Goal: Task Accomplishment & Management: Manage account settings

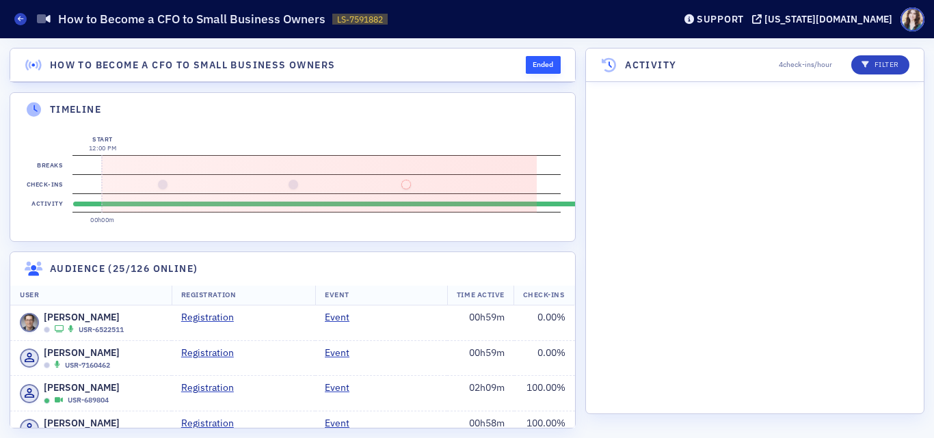
scroll to position [1467, 0]
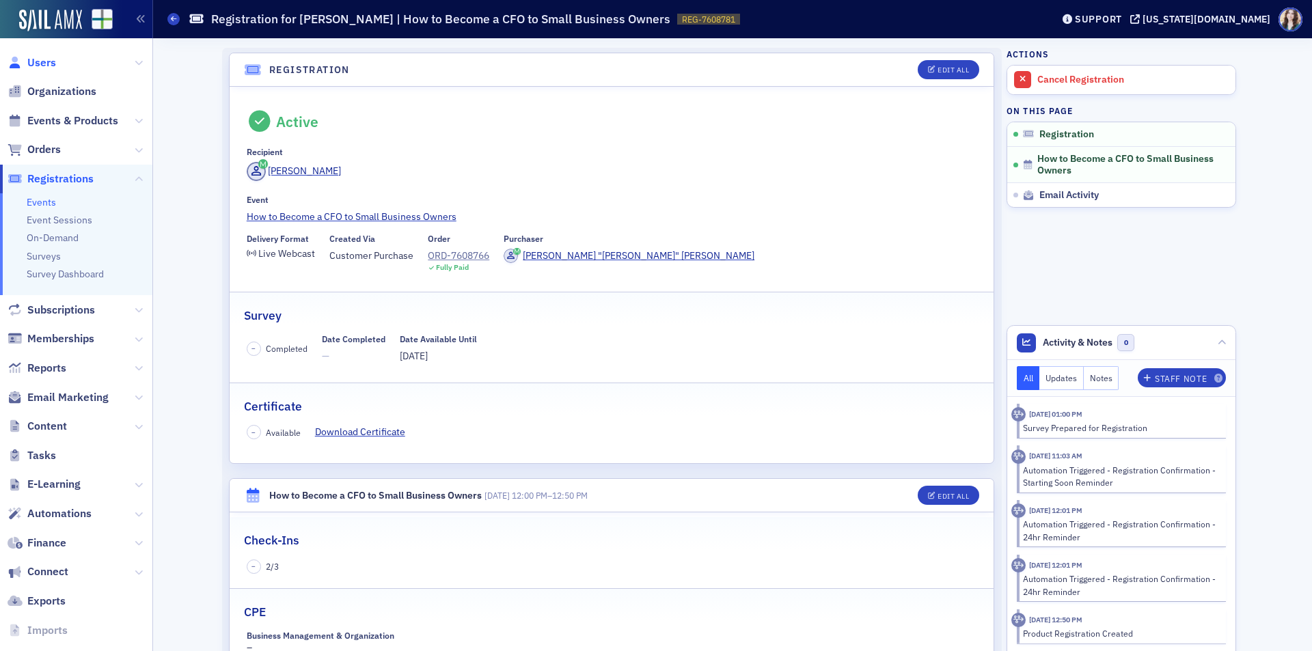
click at [36, 63] on span "Users" at bounding box center [41, 62] width 29 height 15
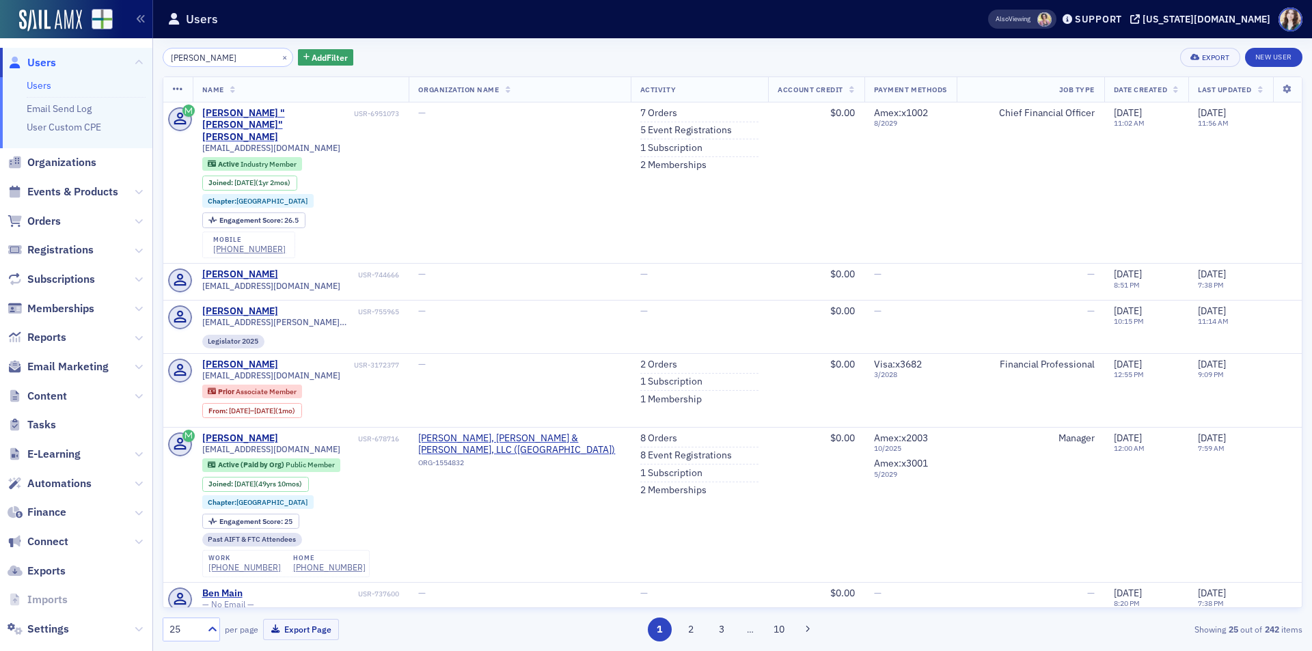
drag, startPoint x: 176, startPoint y: 59, endPoint x: 215, endPoint y: 59, distance: 39.0
click at [215, 59] on input "[PERSON_NAME]" at bounding box center [228, 57] width 131 height 19
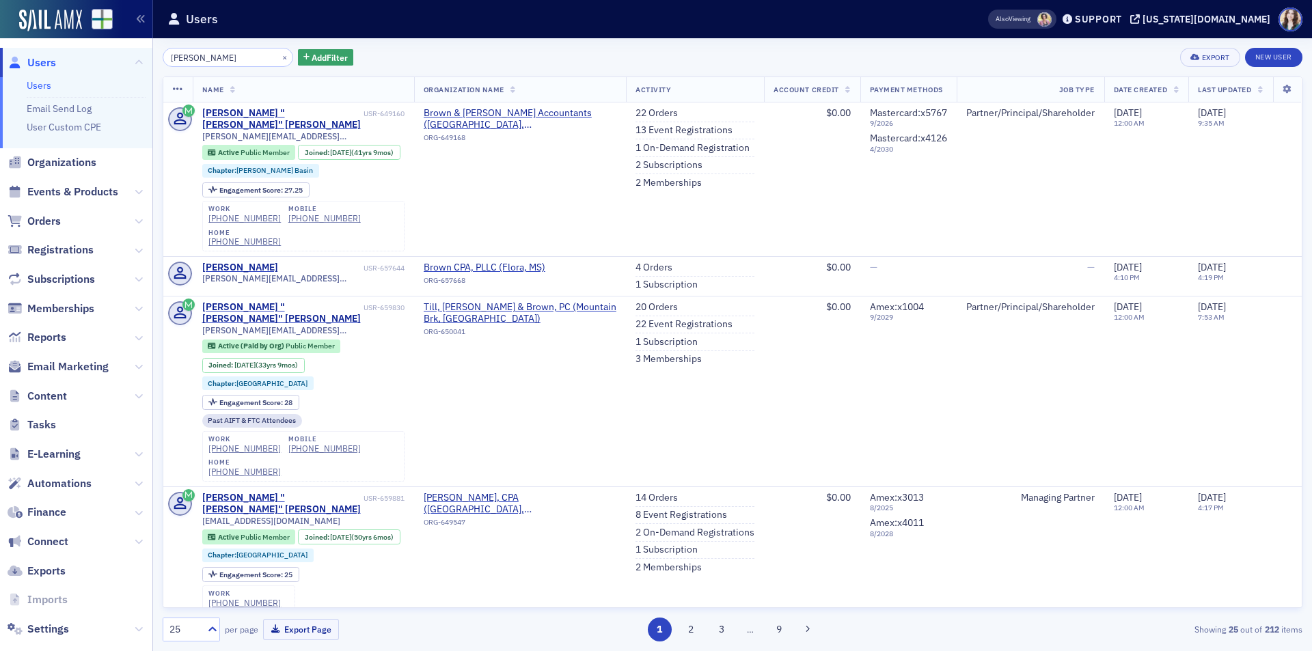
click at [175, 57] on input "Batrick brown" at bounding box center [228, 57] width 131 height 19
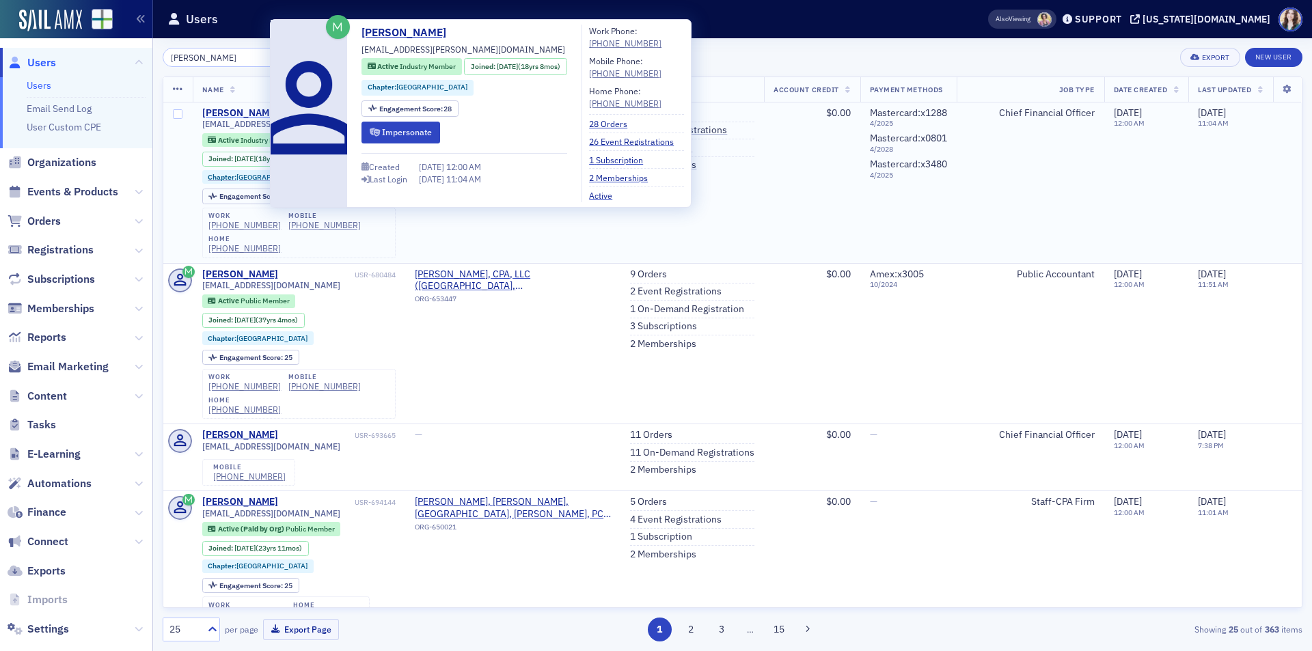
type input "patrick brown"
click at [228, 107] on div "[PERSON_NAME]" at bounding box center [240, 113] width 76 height 12
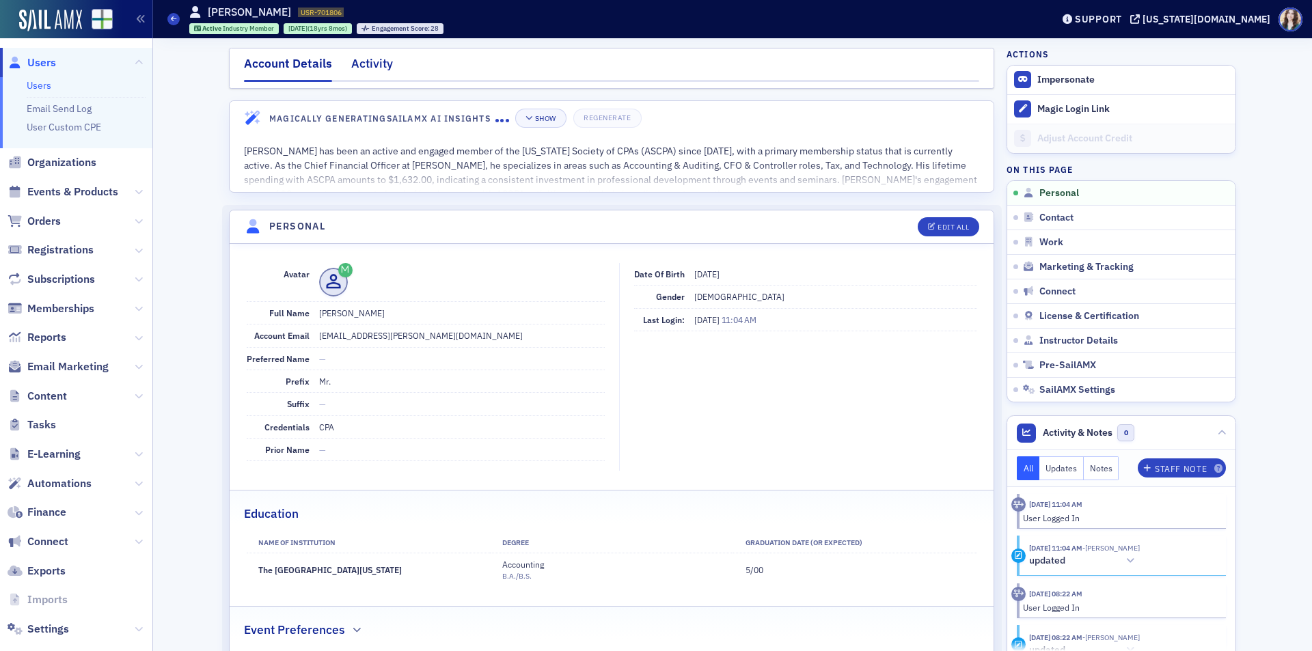
click at [368, 66] on div "Activity" at bounding box center [372, 67] width 42 height 25
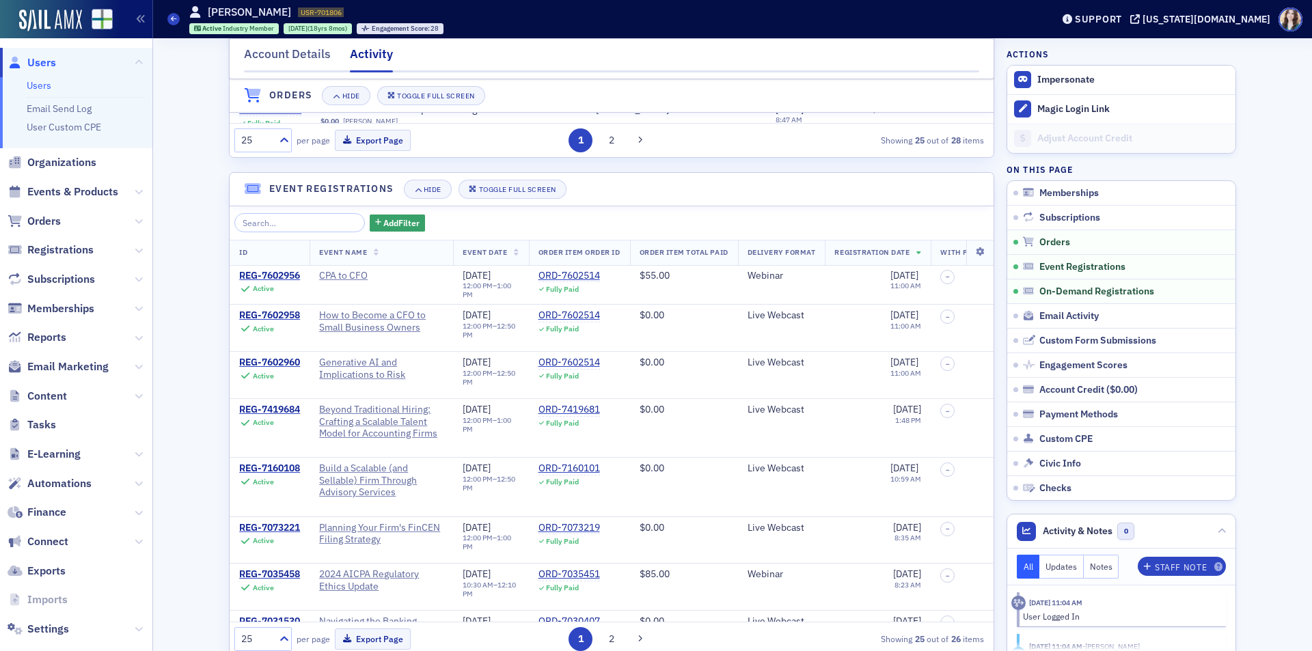
scroll to position [820, 0]
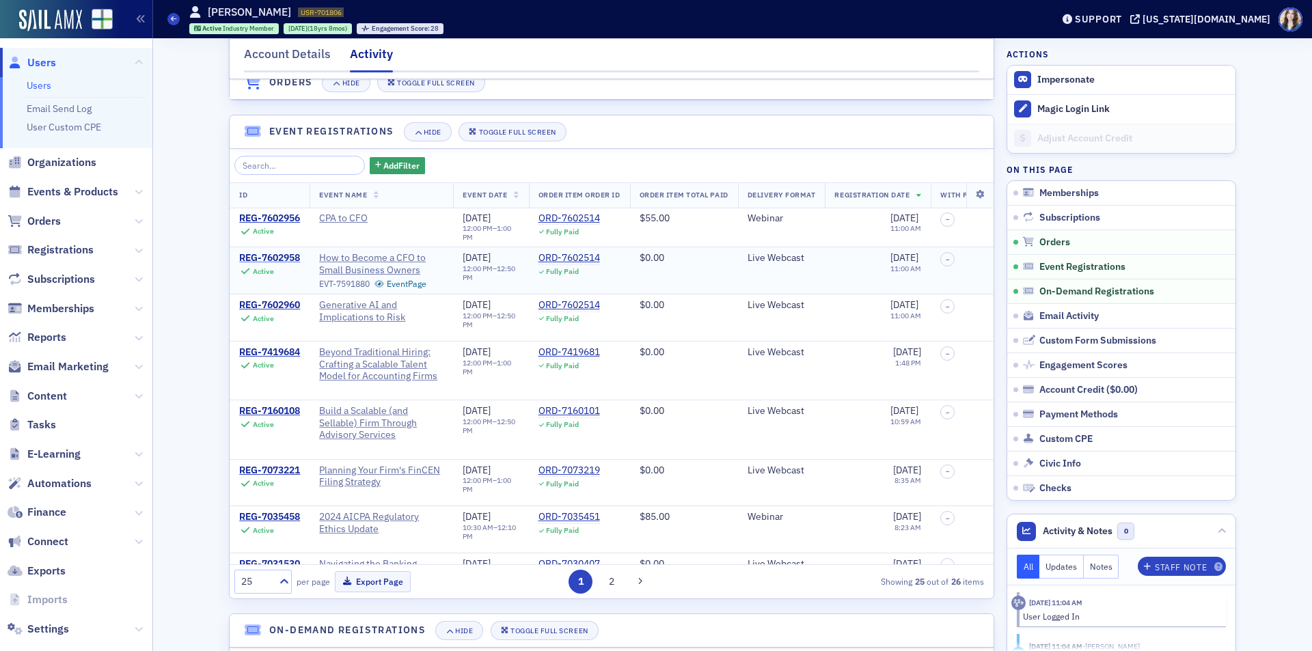
click at [273, 265] on div "REG-7602958" at bounding box center [269, 258] width 61 height 12
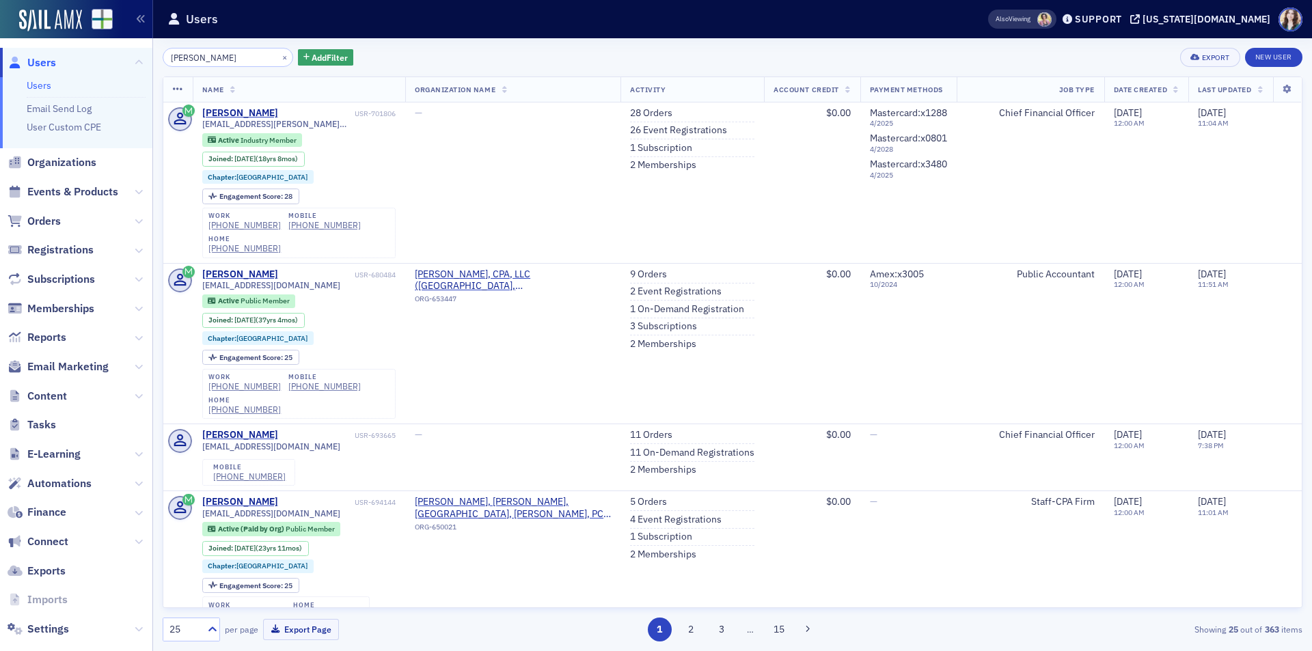
drag, startPoint x: 0, startPoint y: 0, endPoint x: 158, endPoint y: 64, distance: 170.5
click at [158, 64] on div "patrick brown × Add Filter Export New User Name Organization Name Activity Acco…" at bounding box center [732, 344] width 1159 height 613
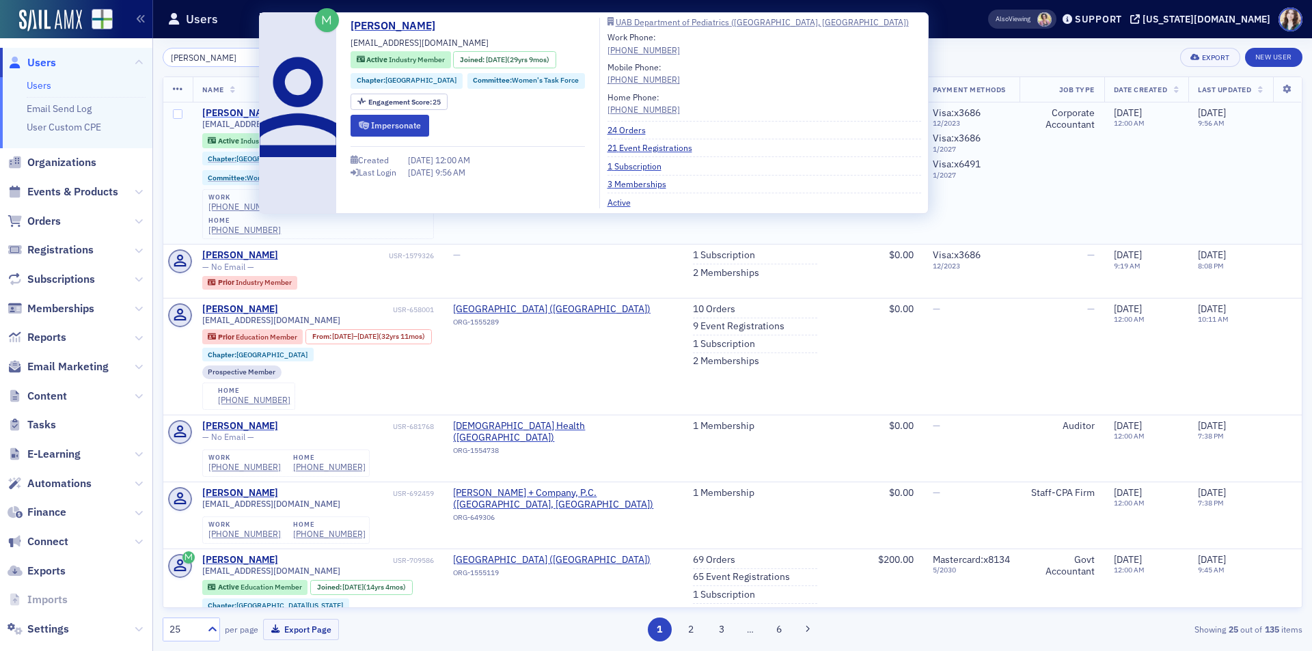
type input "cathy turner"
click at [220, 113] on div "[PERSON_NAME]" at bounding box center [240, 113] width 76 height 12
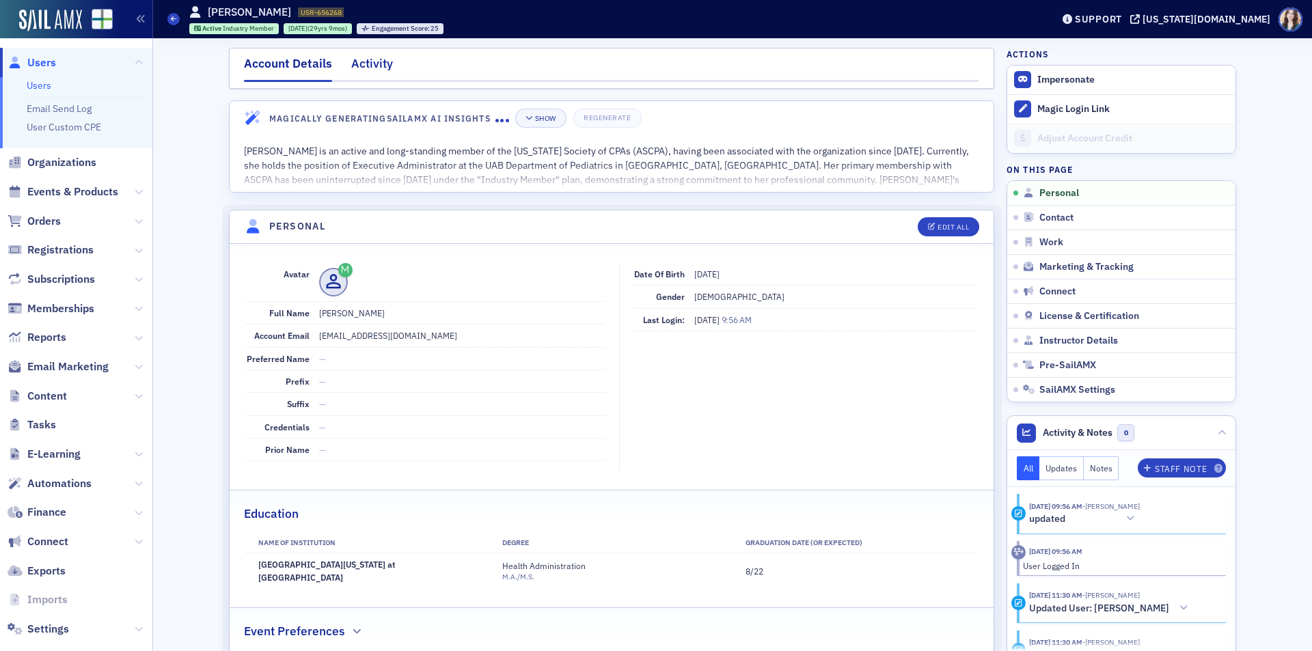
click at [370, 71] on div "Activity" at bounding box center [372, 67] width 42 height 25
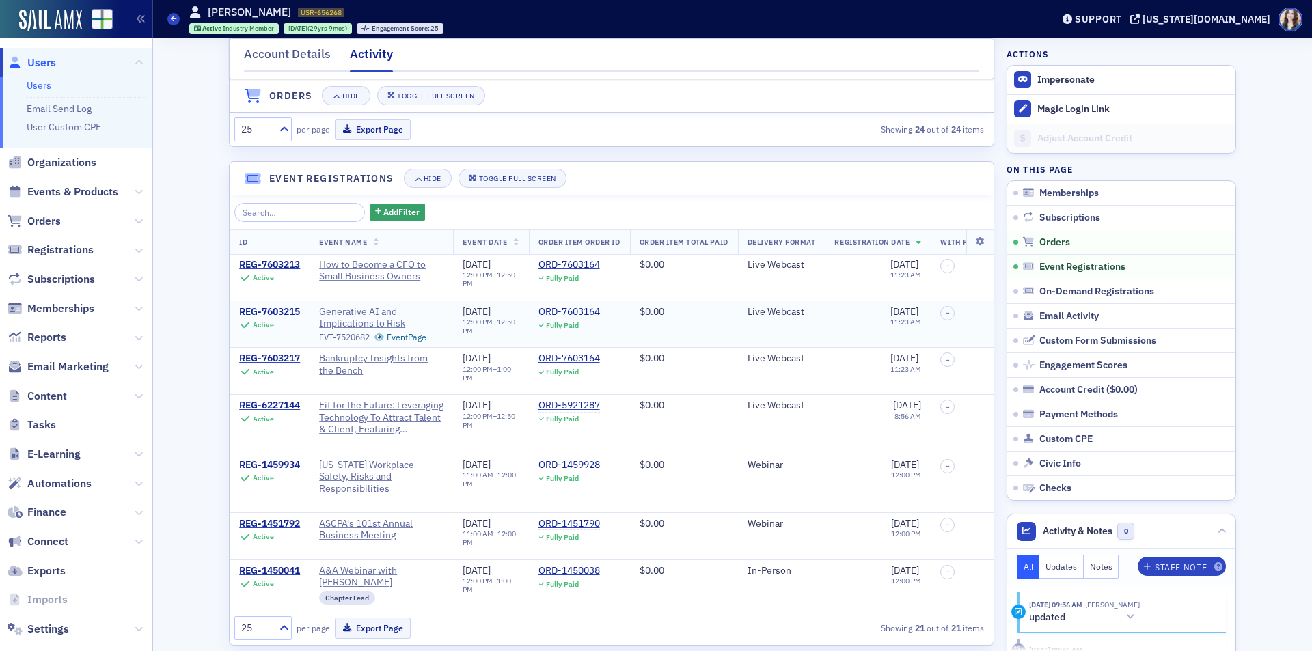
scroll to position [820, 0]
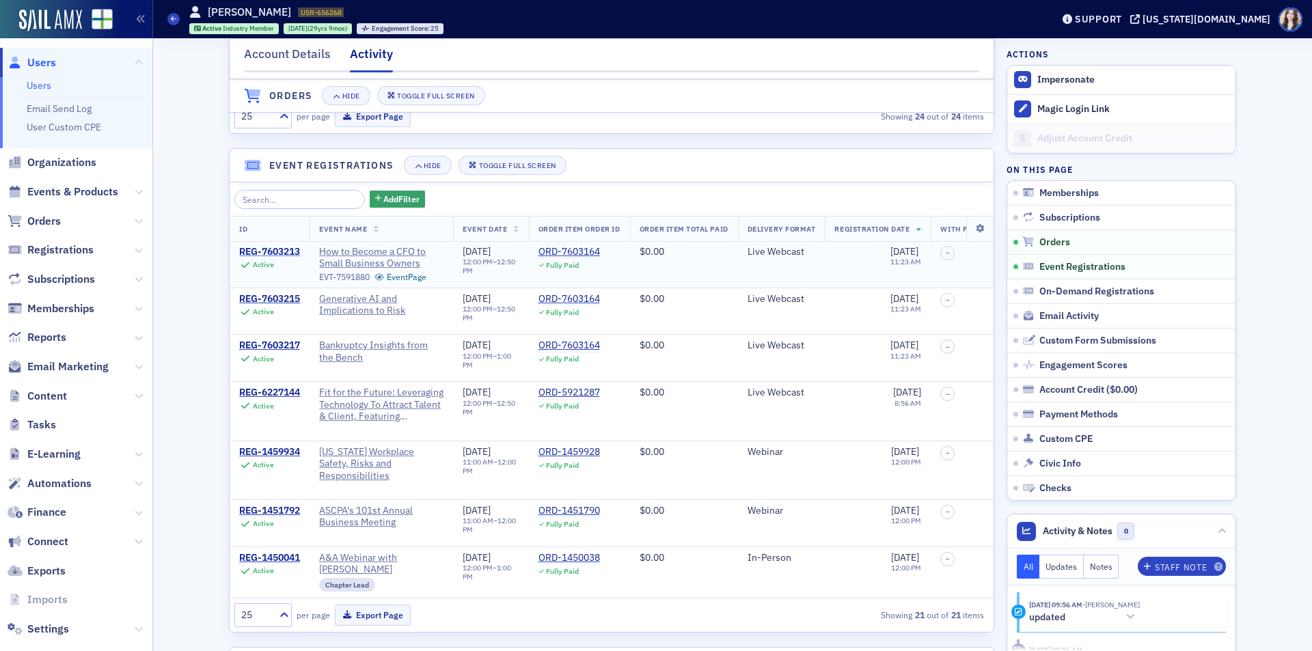
click at [272, 258] on div "REG-7603213" at bounding box center [269, 252] width 61 height 12
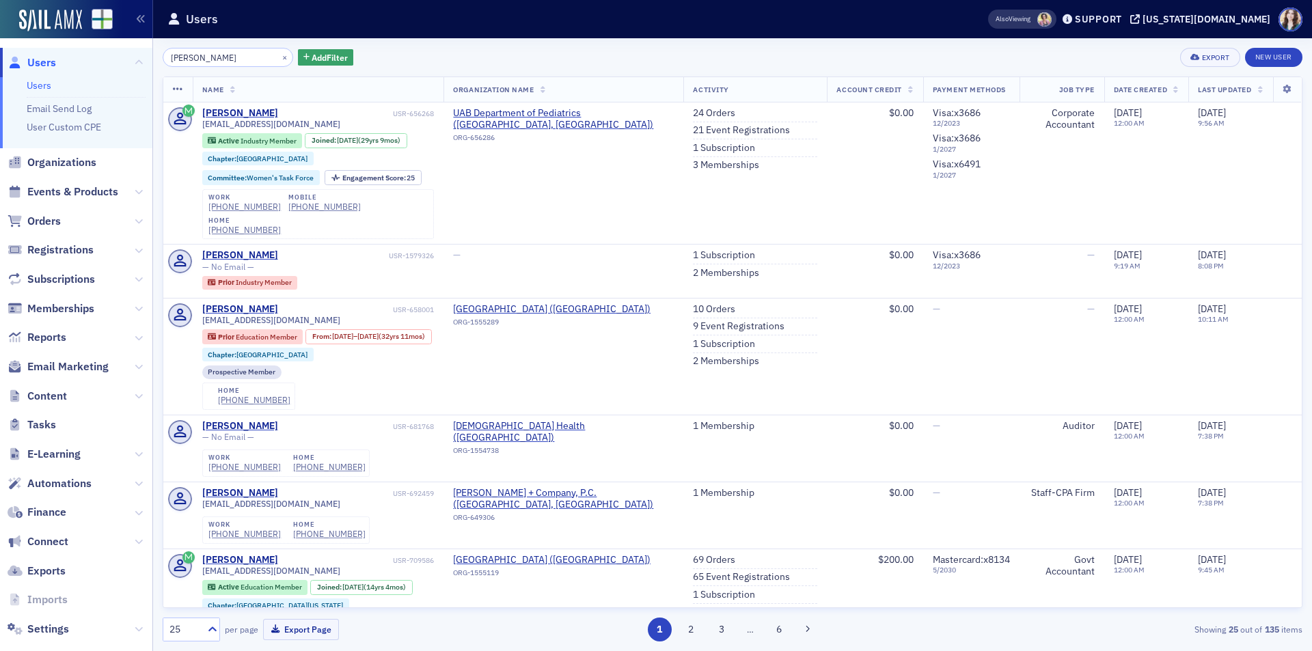
drag, startPoint x: 239, startPoint y: 55, endPoint x: 154, endPoint y: 59, distance: 84.1
click at [154, 59] on div "cathy turner × Add Filter Export New User Name Organization Name Activity Accou…" at bounding box center [732, 344] width 1159 height 613
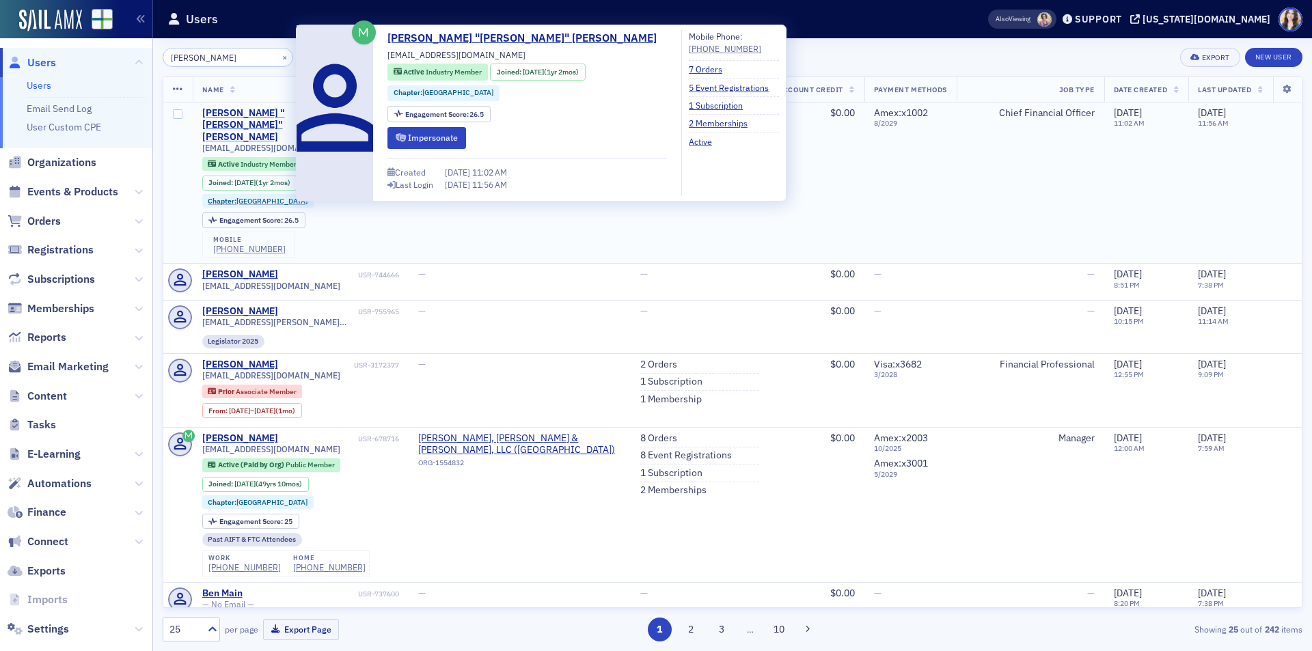
type input "[PERSON_NAME]"
click at [236, 112] on div "Benjamin "Ben" Pace" at bounding box center [276, 125] width 149 height 36
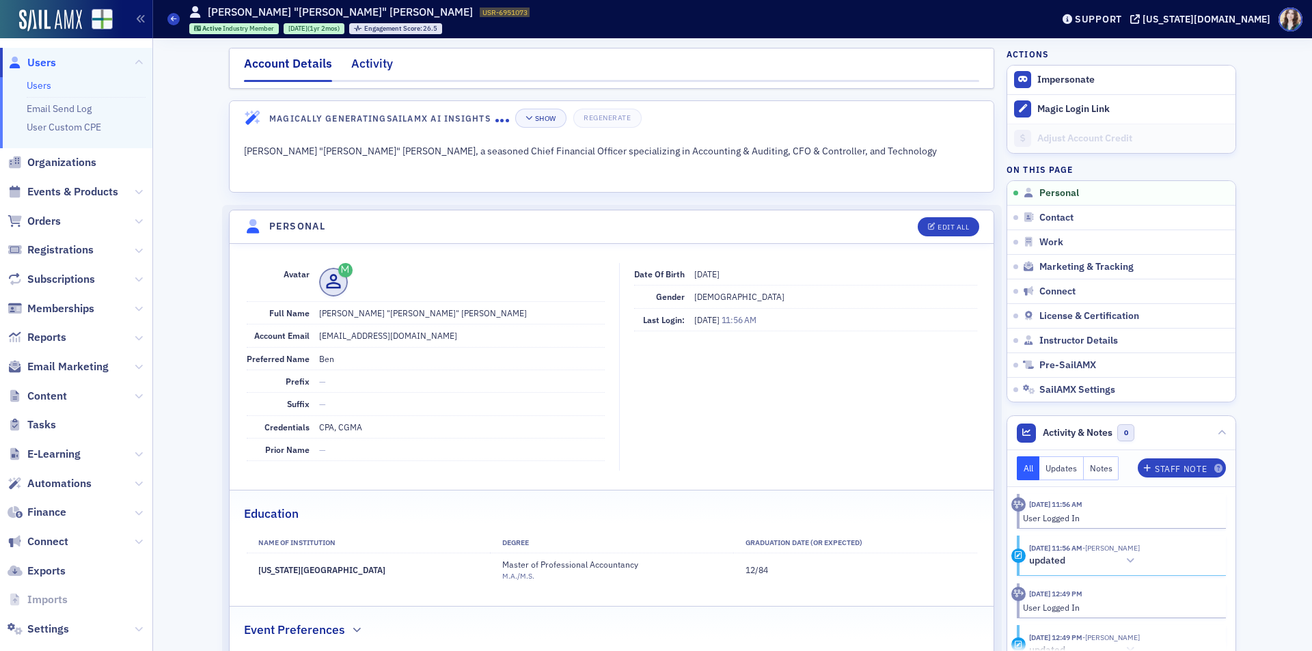
click at [379, 72] on div "Activity" at bounding box center [372, 67] width 42 height 25
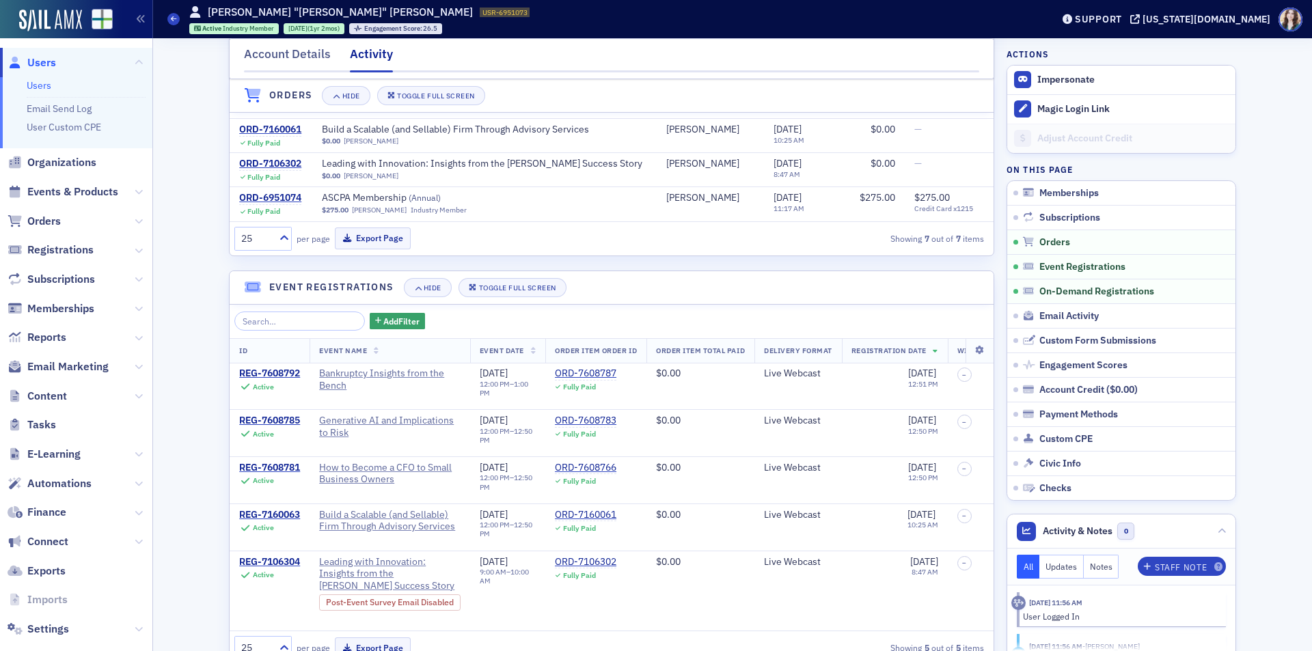
scroll to position [615, 0]
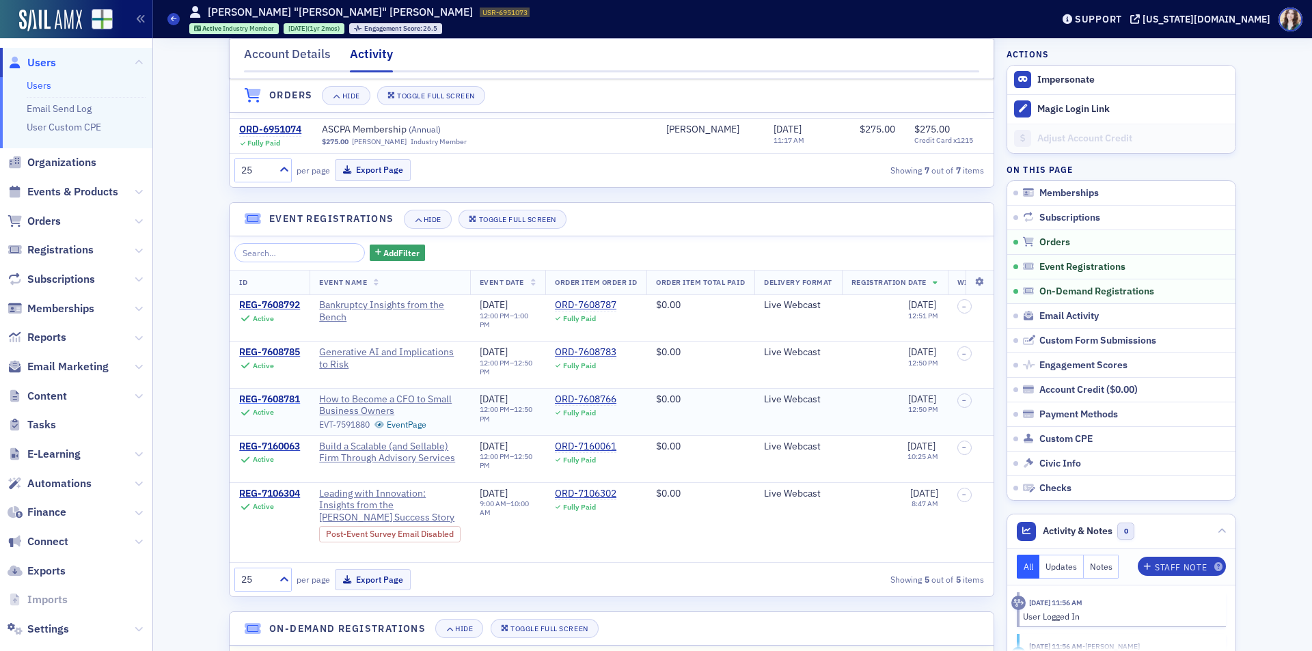
click at [273, 406] on div "REG-7608781" at bounding box center [269, 400] width 61 height 12
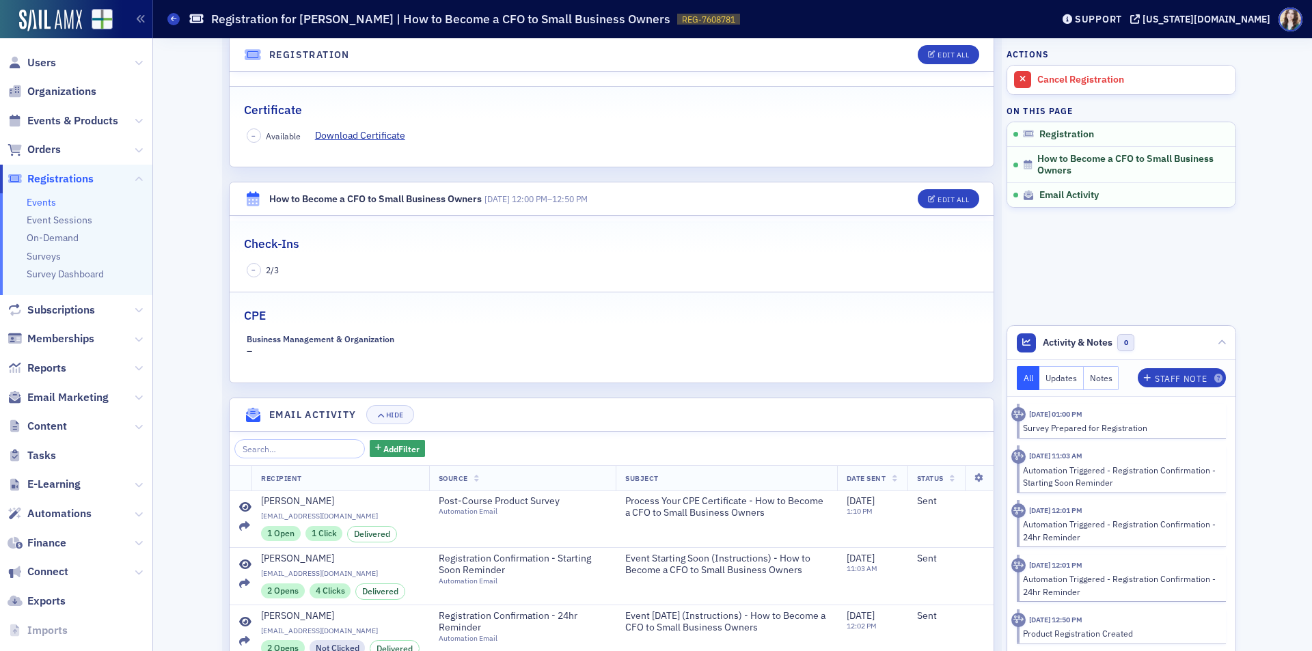
scroll to position [283, 0]
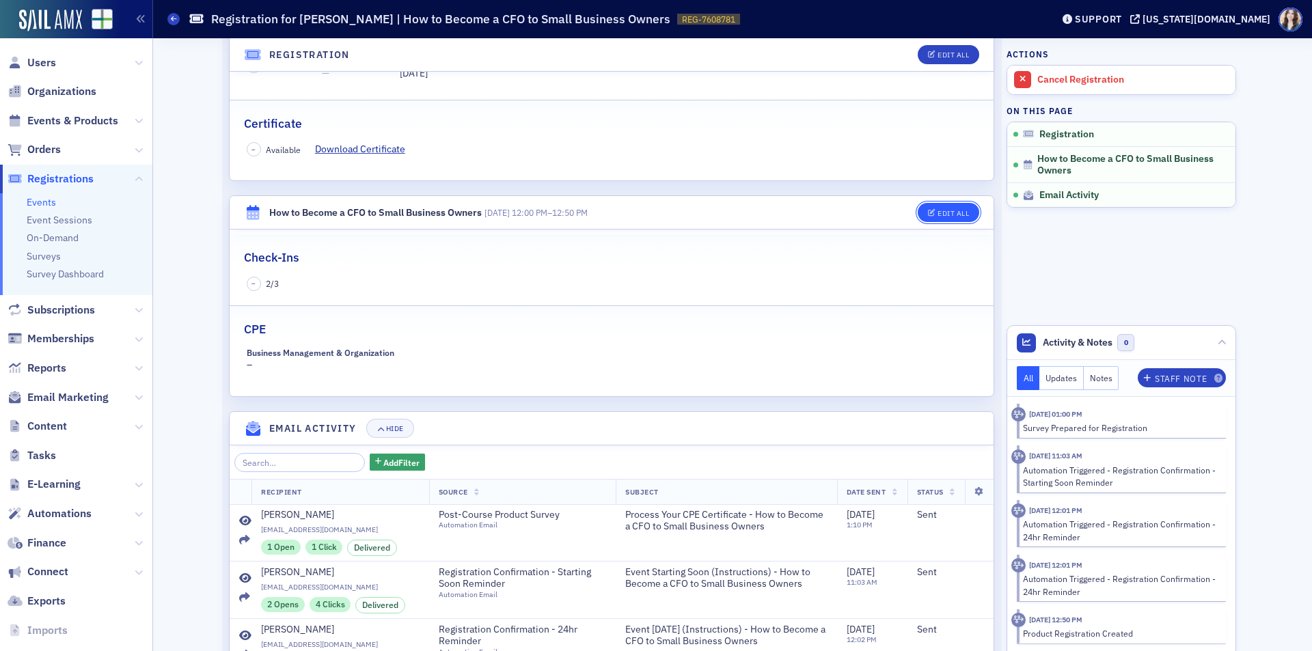
click at [970, 208] on button "Edit All" at bounding box center [949, 212] width 62 height 19
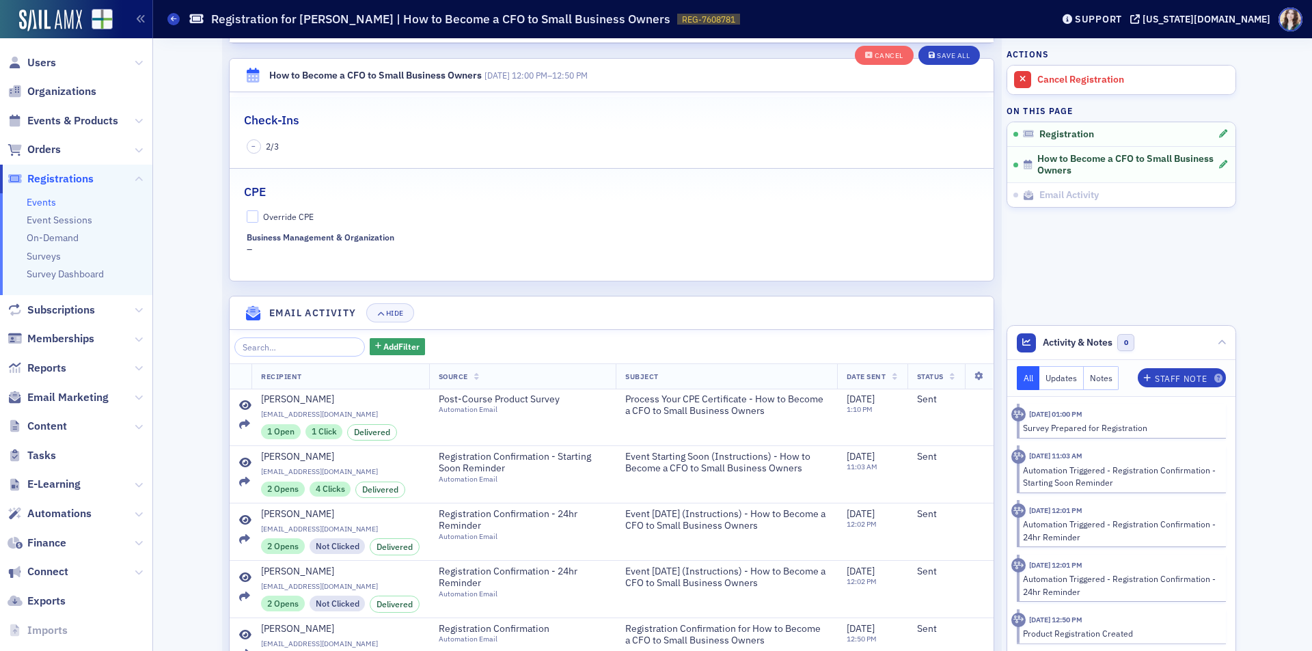
scroll to position [472, 0]
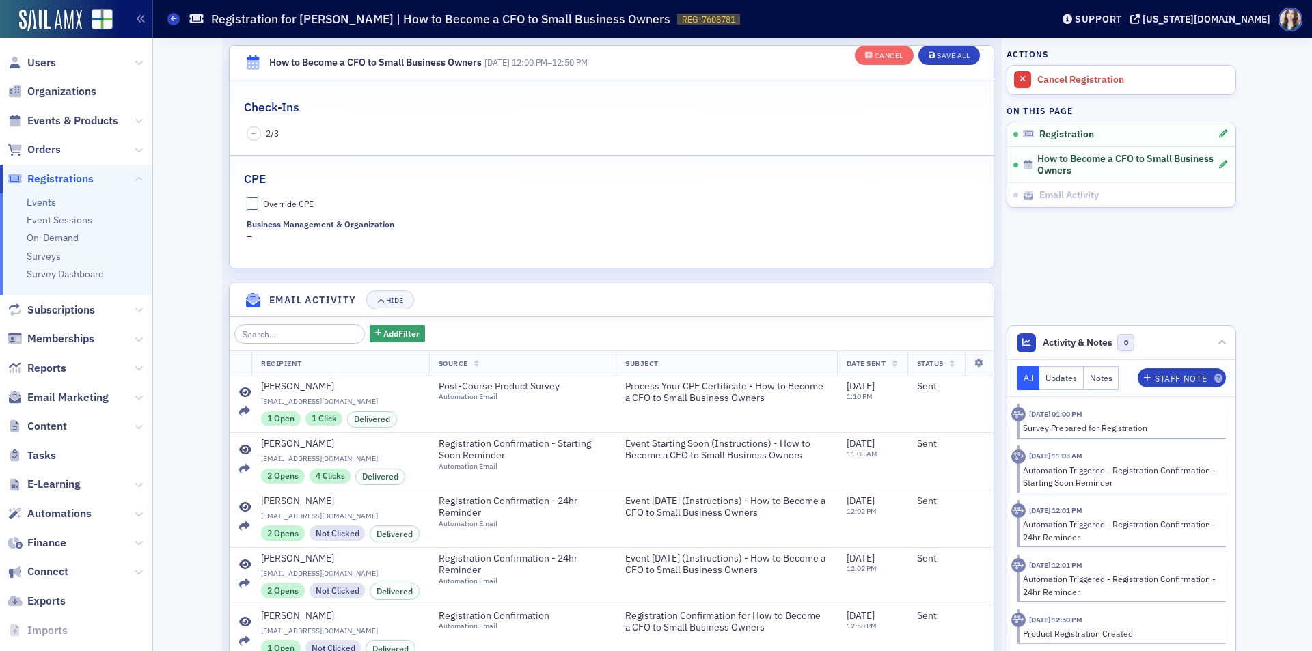
click at [247, 204] on input "Override CPE" at bounding box center [253, 204] width 12 height 12
checkbox input "true"
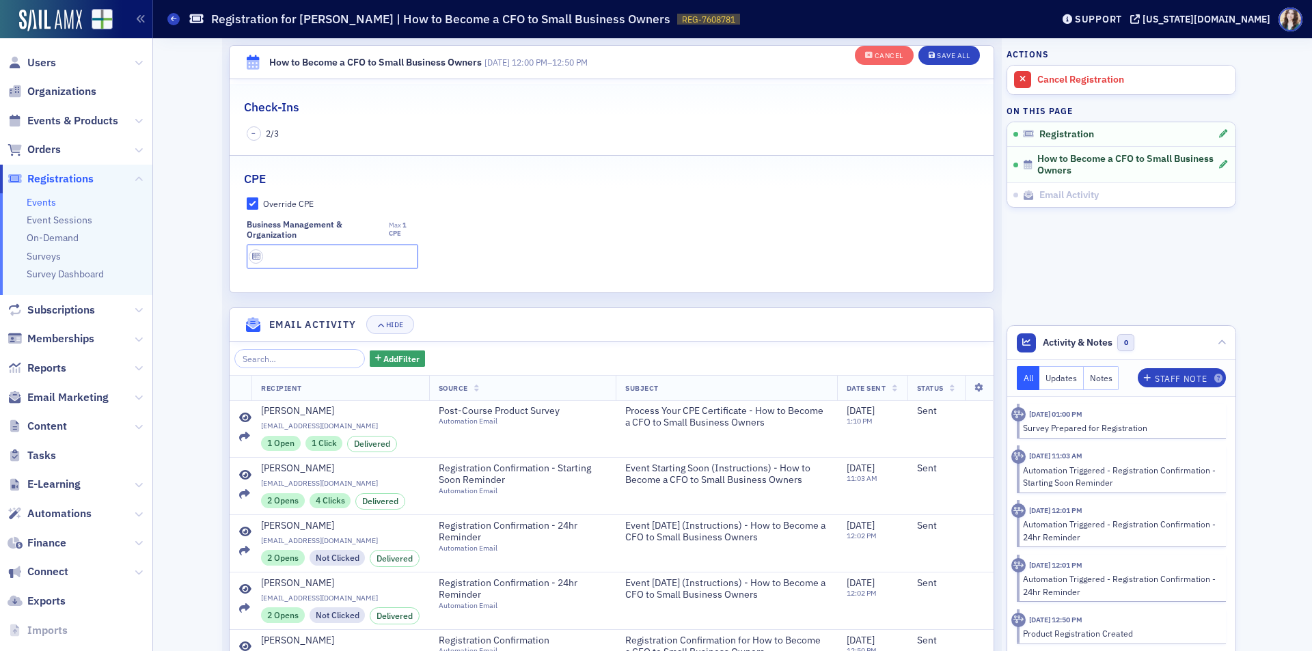
click at [291, 265] on input "text" at bounding box center [333, 257] width 172 height 24
type input "0.5 CPE"
click at [573, 208] on label "Override CPE" at bounding box center [612, 204] width 731 height 12
click at [259, 208] on input "Override CPE" at bounding box center [253, 204] width 12 height 12
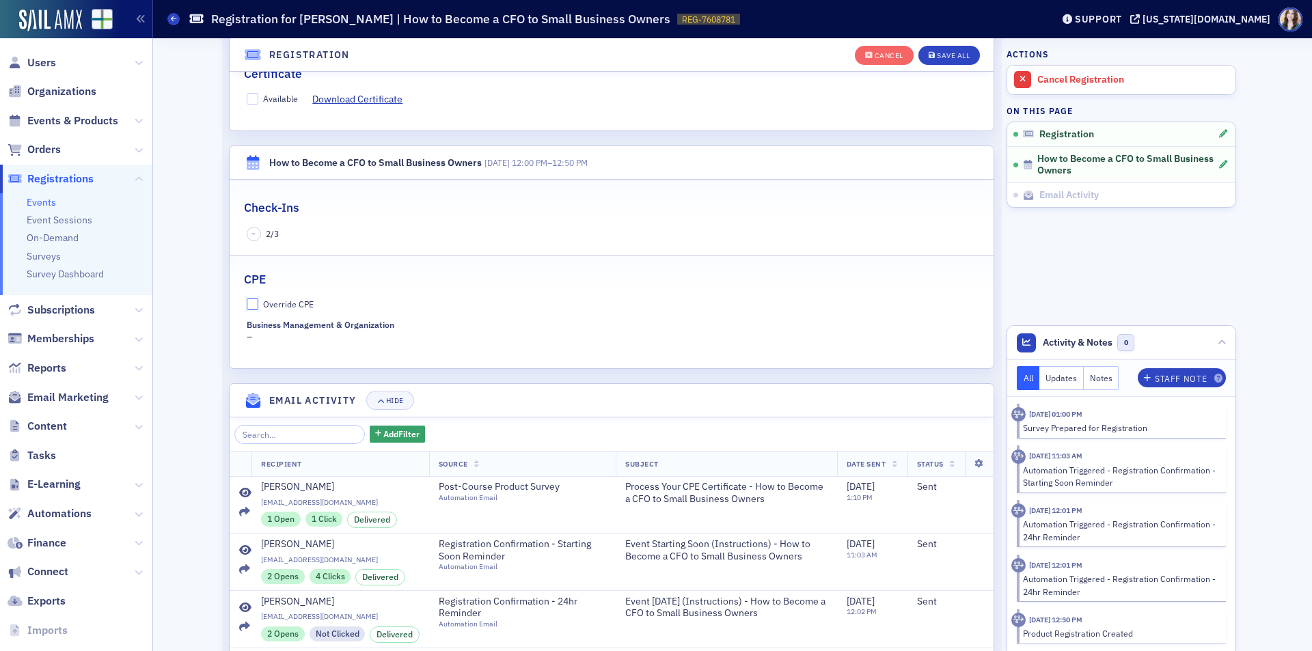
scroll to position [267, 0]
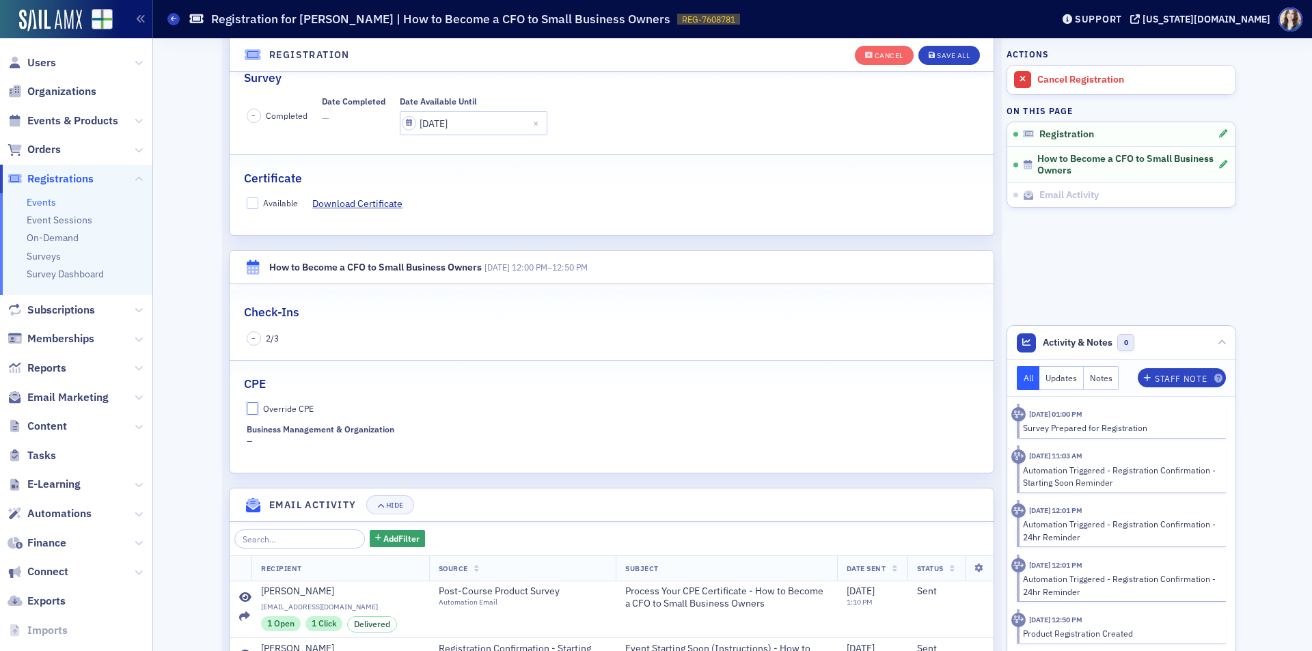
click at [248, 412] on input "Override CPE" at bounding box center [253, 409] width 12 height 12
checkbox input "true"
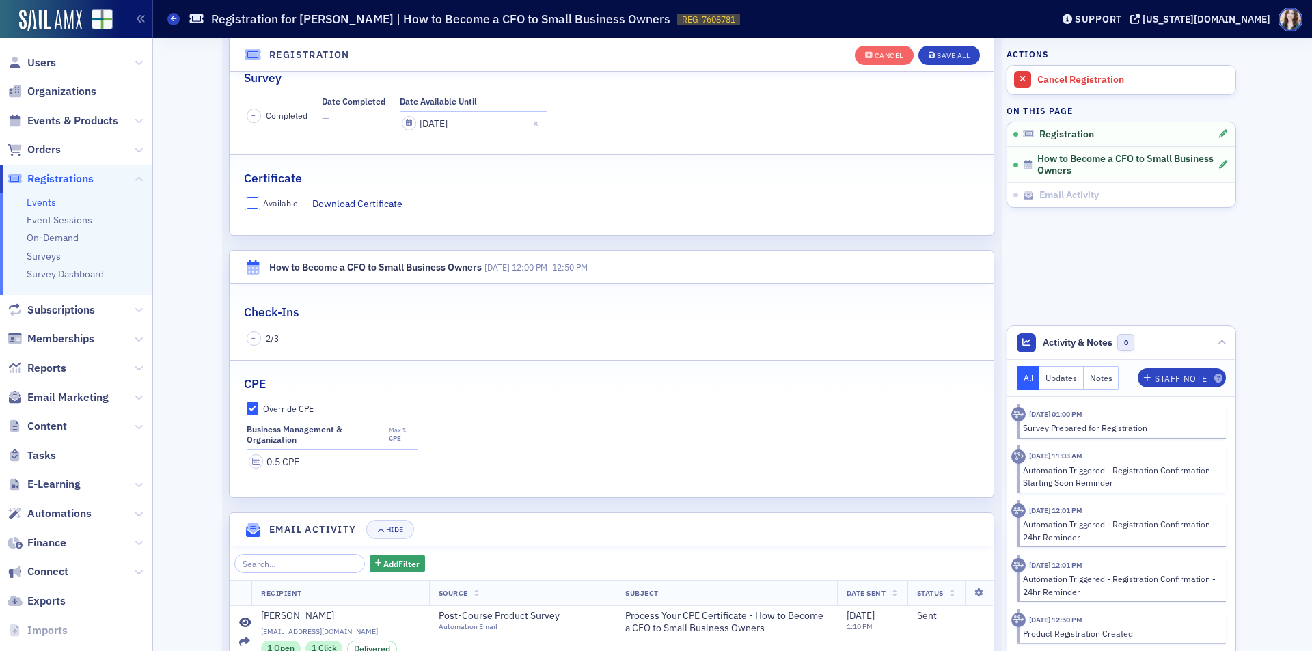
click at [249, 203] on input "Available" at bounding box center [253, 204] width 12 height 12
checkbox input "true"
click at [930, 55] on span "Save All" at bounding box center [949, 56] width 41 height 8
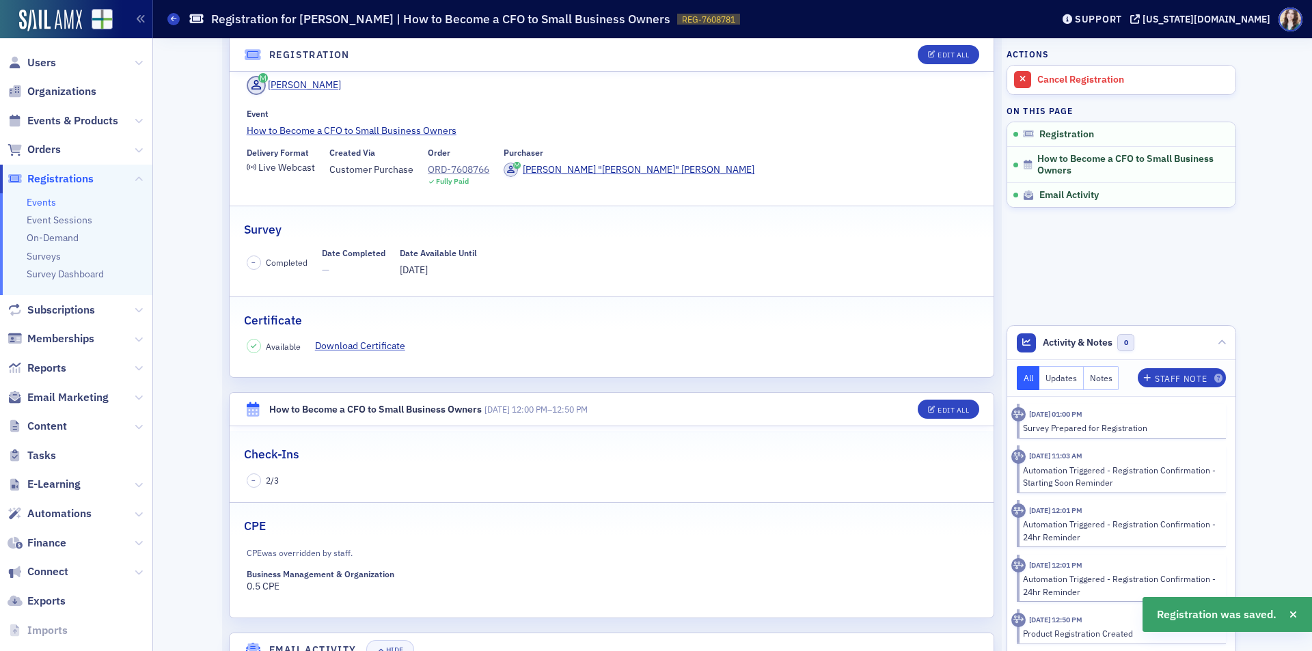
scroll to position [62, 0]
